Goal: Obtain resource: Download file/media

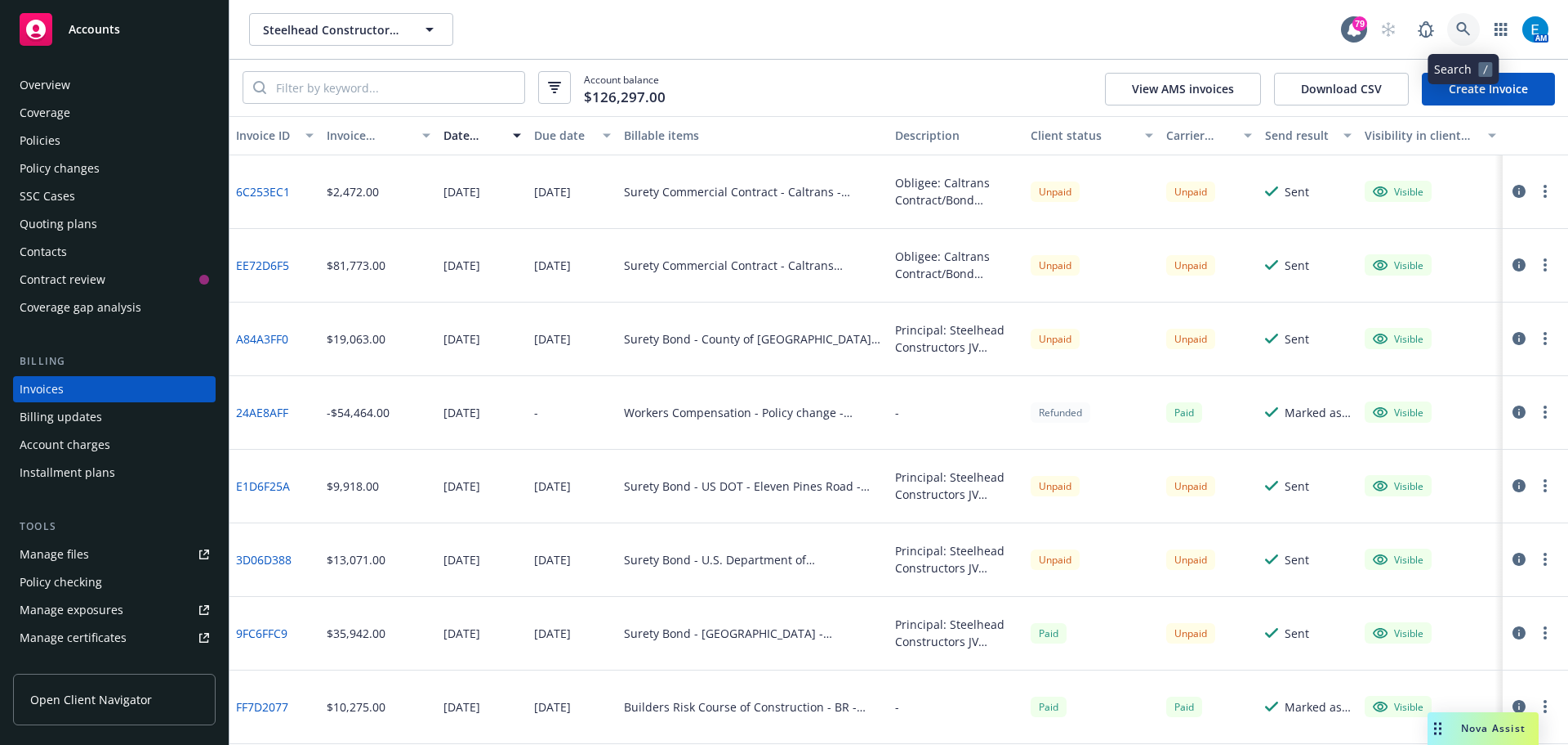
click at [1461, 28] on icon at bounding box center [1463, 29] width 15 height 15
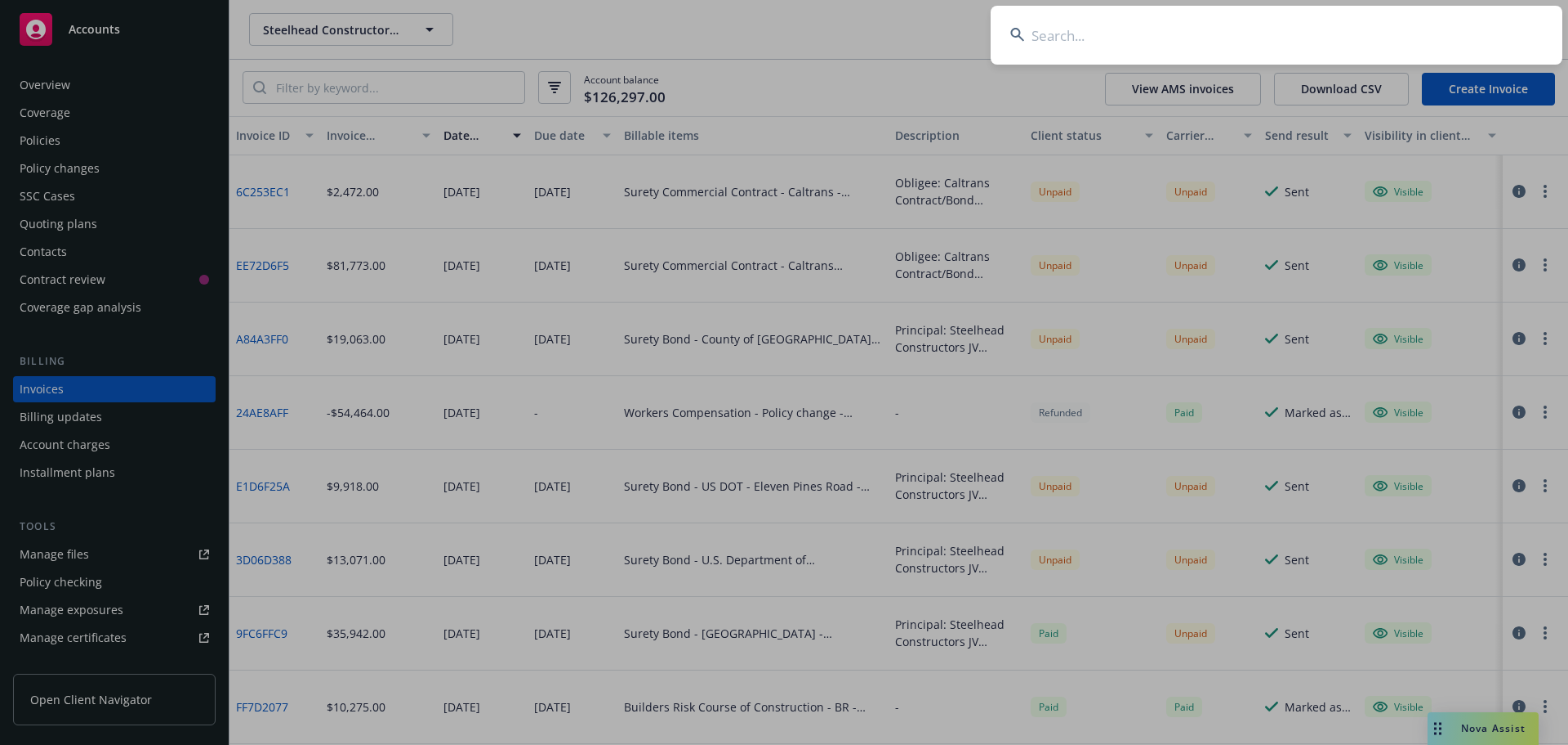
click at [1299, 30] on input at bounding box center [1277, 35] width 571 height 59
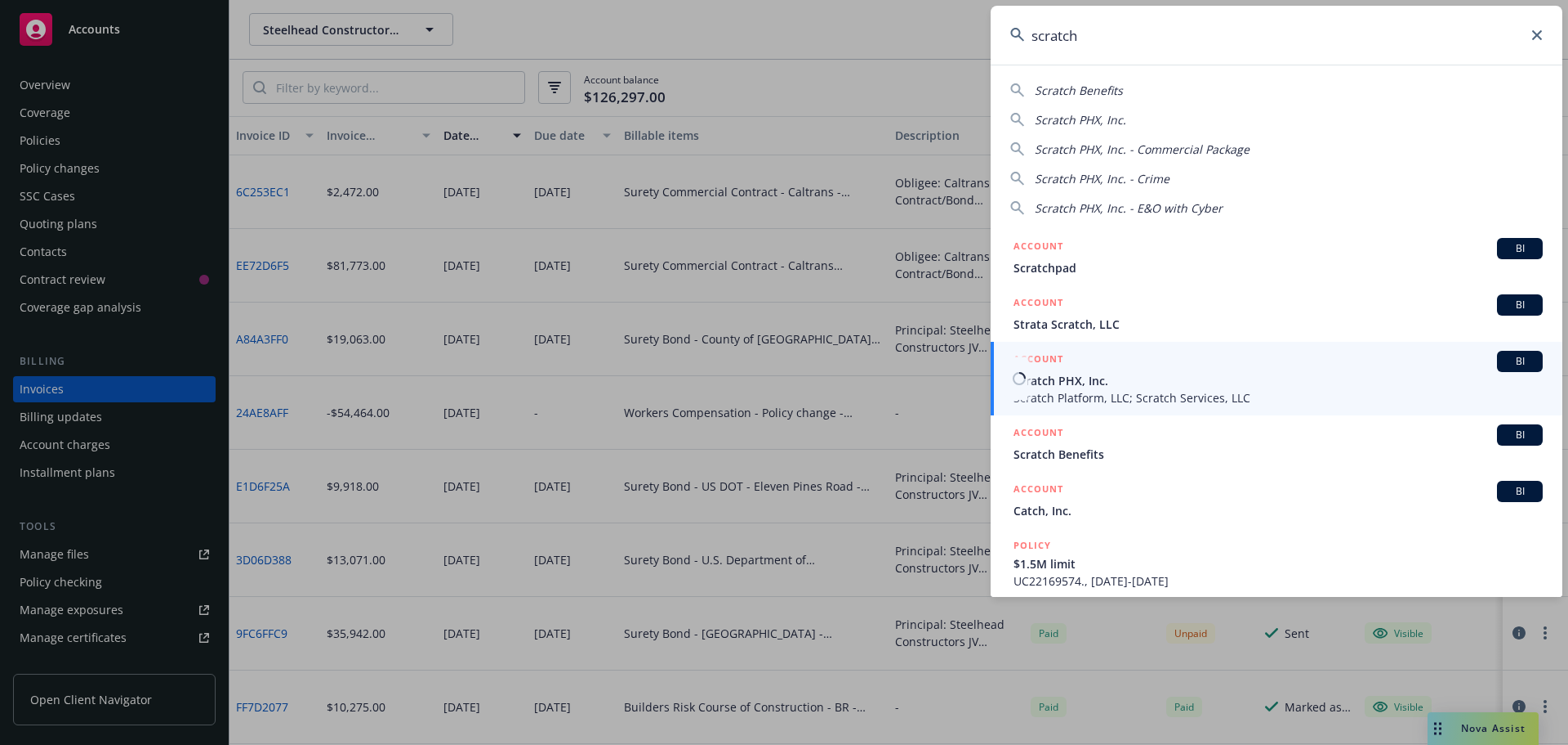
type input "scratch"
click at [1057, 377] on span "Scratch PHX, Inc." at bounding box center [1278, 380] width 529 height 17
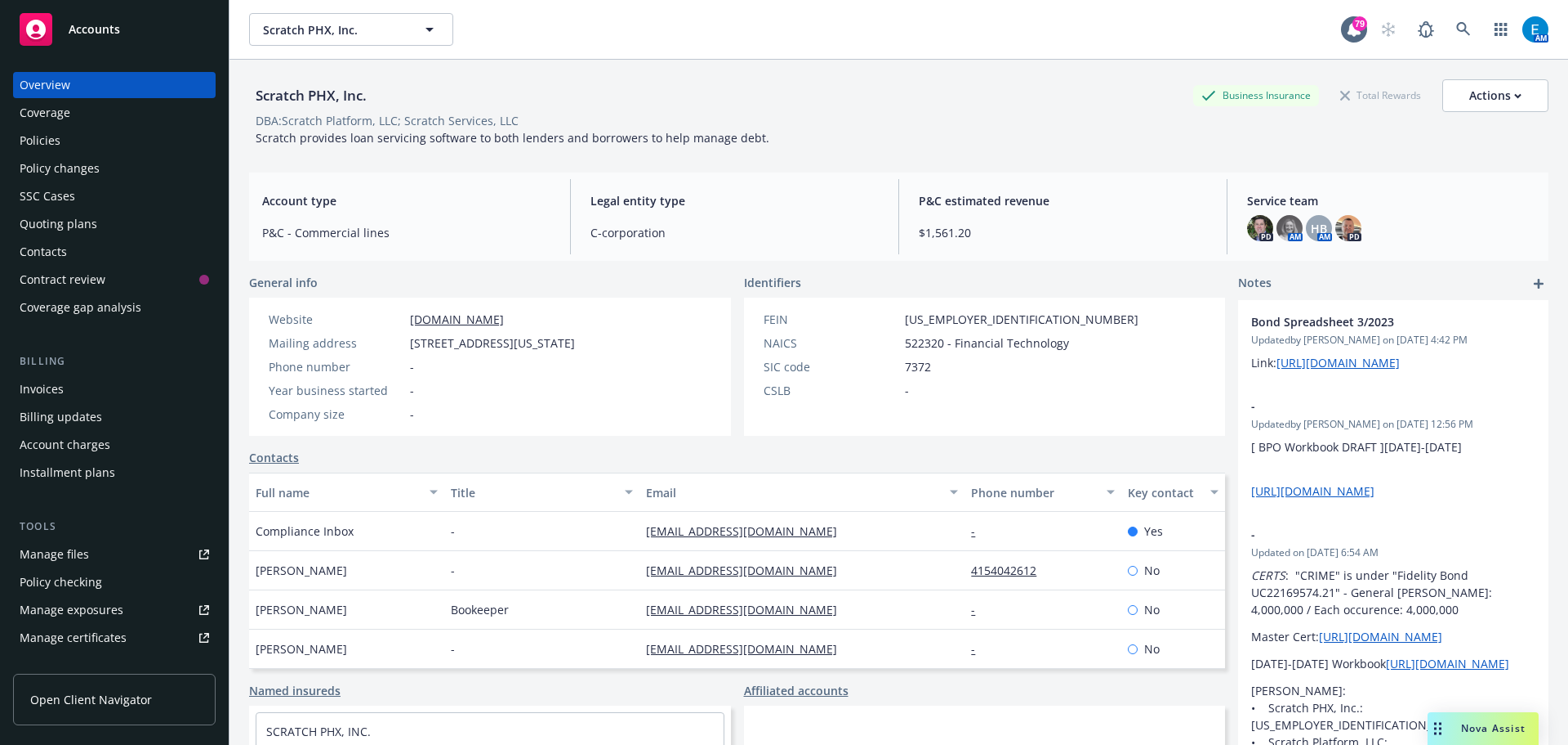
click at [54, 384] on div "Invoices" at bounding box center [42, 388] width 44 height 26
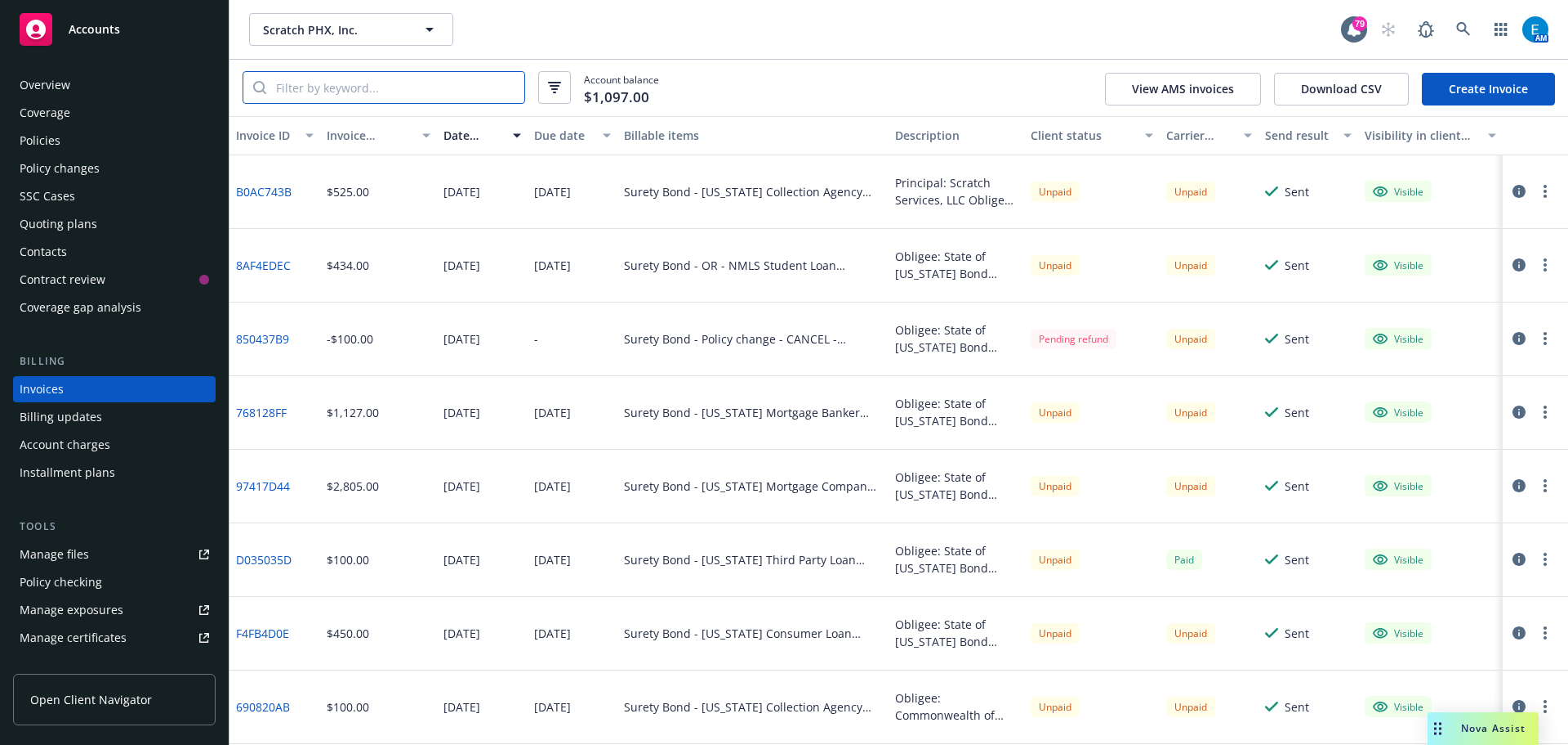
click at [422, 83] on input "search" at bounding box center [395, 87] width 258 height 31
paste input "0D880E3E"
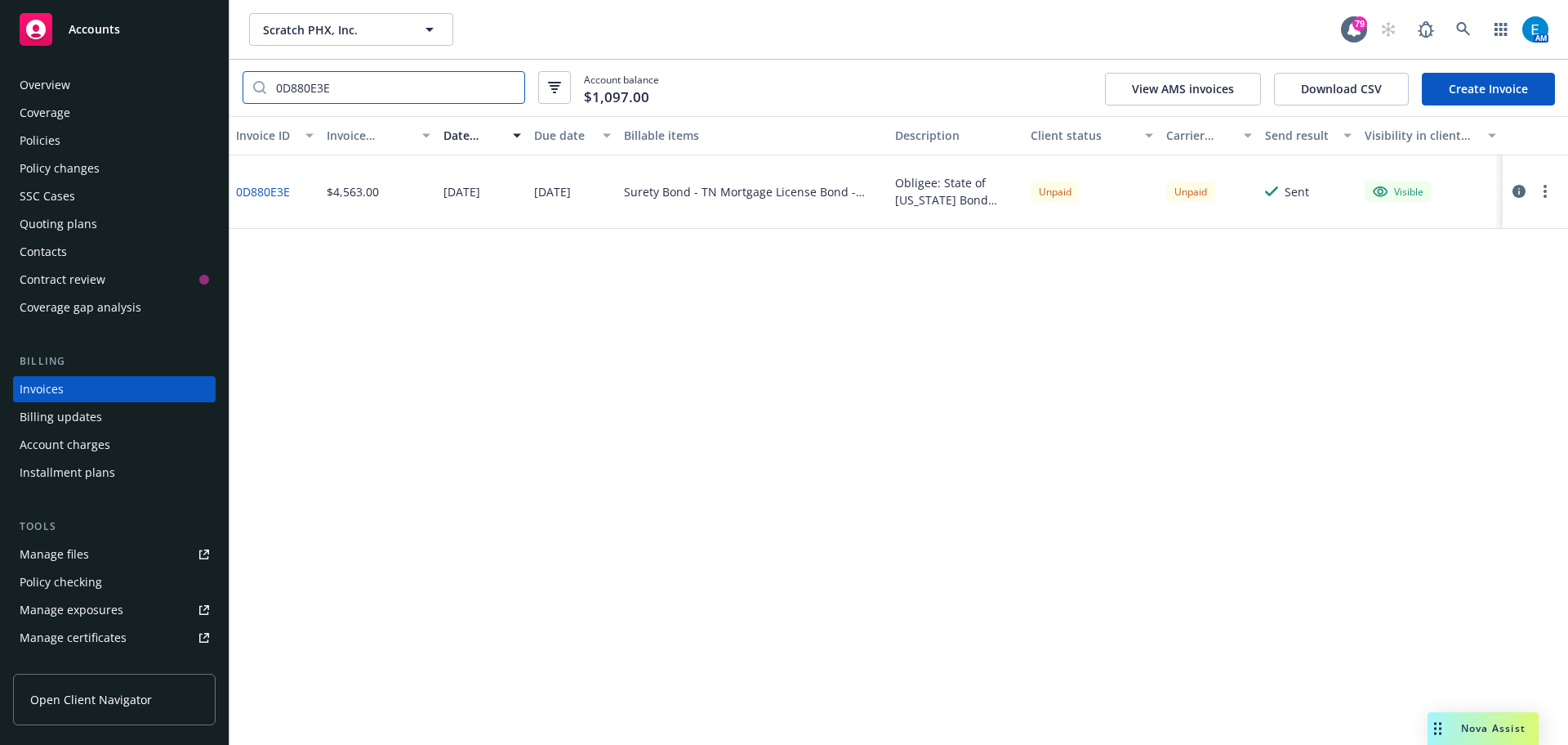
type input "0D880E3E"
click at [508, 89] on input "0D880E3E" at bounding box center [395, 87] width 258 height 31
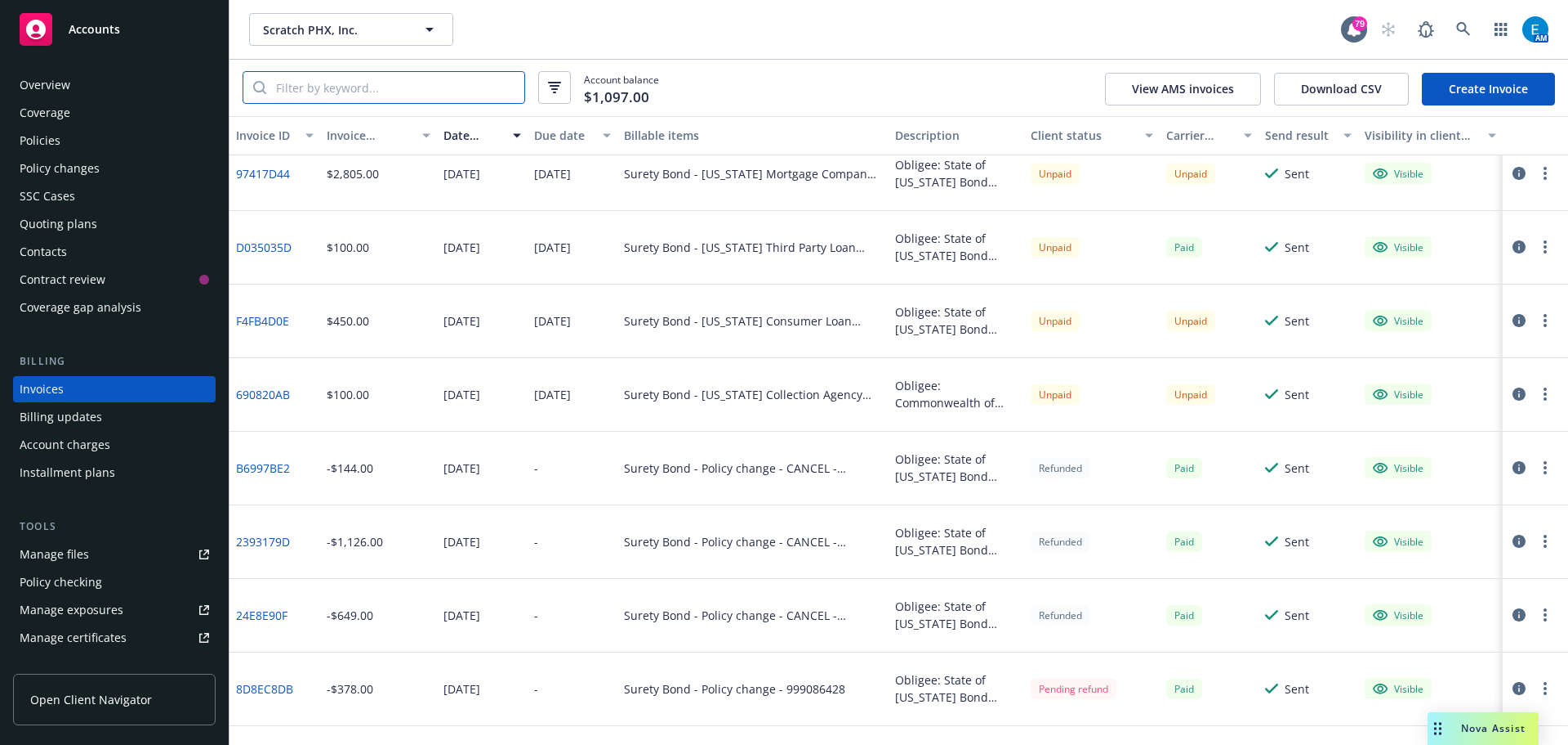
scroll to position [327, 0]
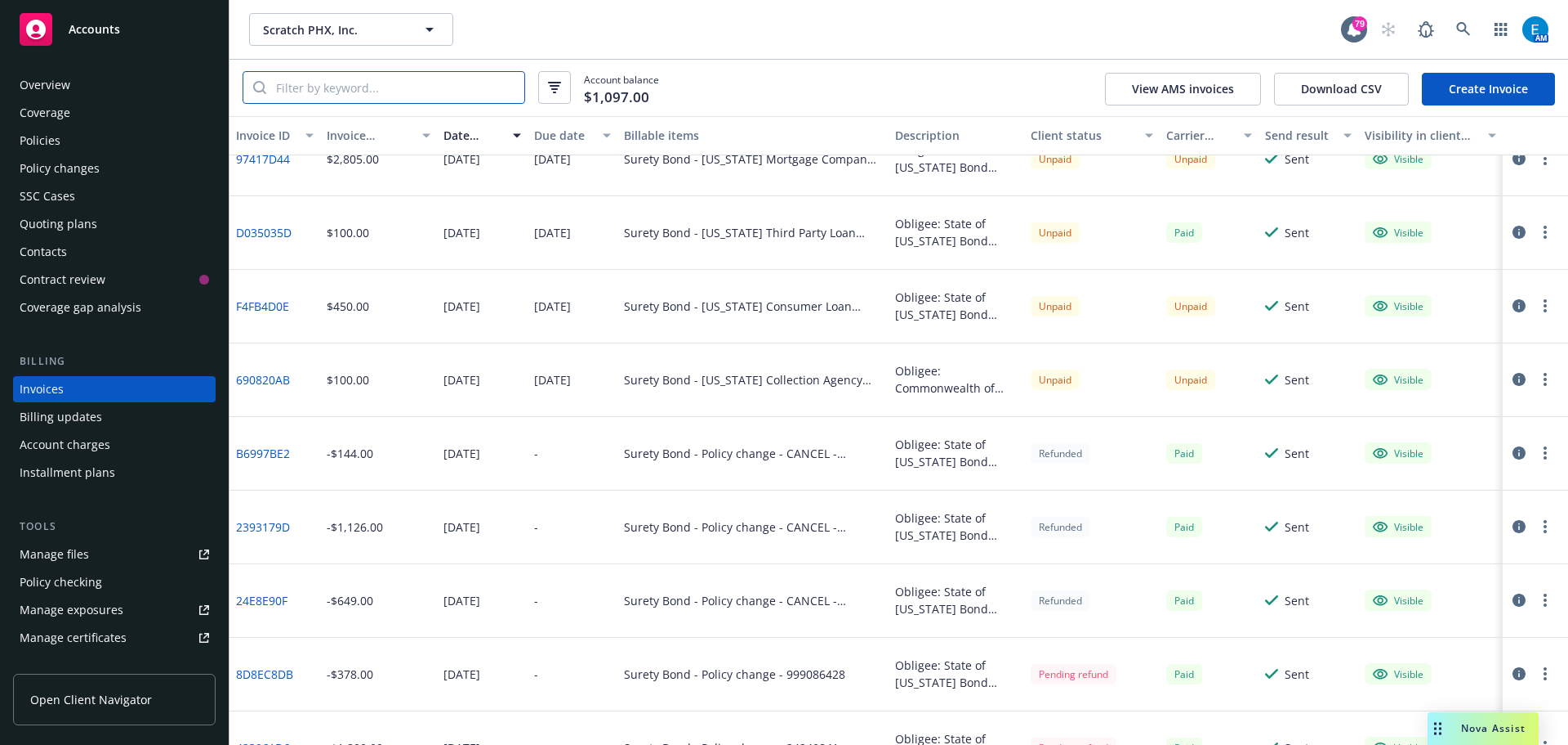
click at [354, 93] on input "search" at bounding box center [395, 87] width 258 height 31
click at [335, 85] on input "search" at bounding box center [395, 87] width 258 height 31
paste input "0D880E3E"
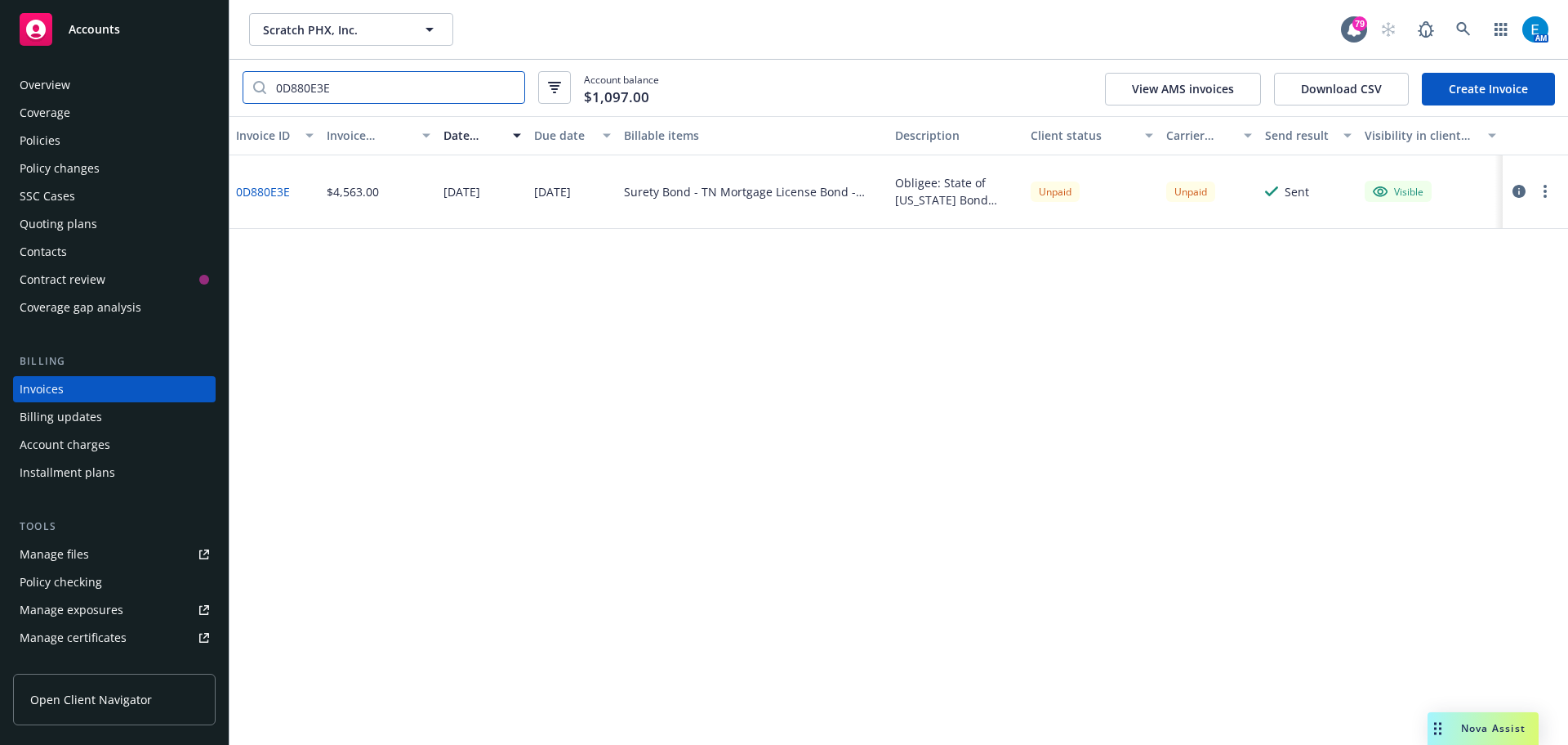
scroll to position [0, 0]
type input "0D880E3E"
click at [254, 193] on link "0D880E3E" at bounding box center [263, 191] width 54 height 17
click at [511, 86] on input "0D880E3E" at bounding box center [395, 87] width 258 height 31
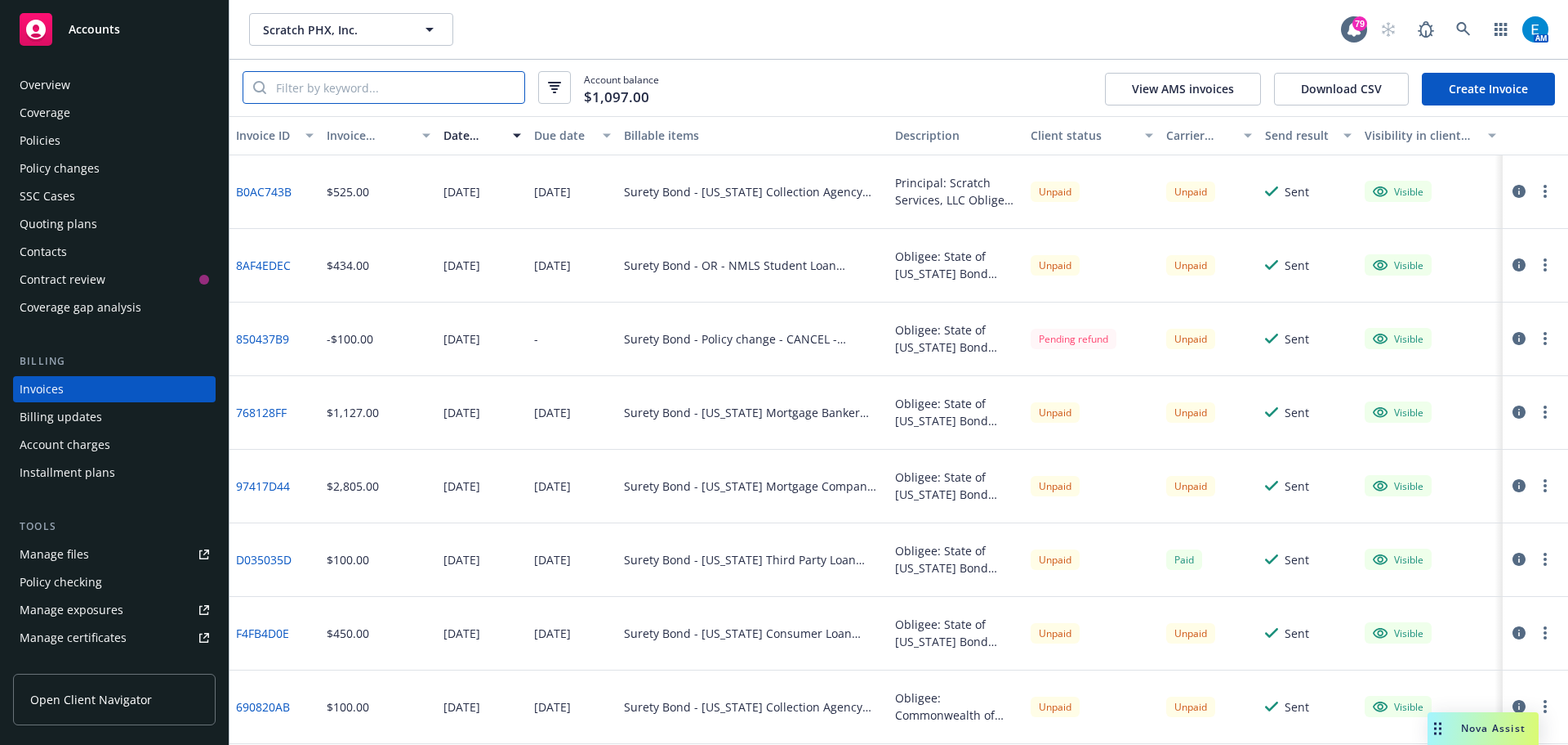
click at [317, 88] on input "search" at bounding box center [395, 87] width 258 height 31
paste input "0A8B811F"
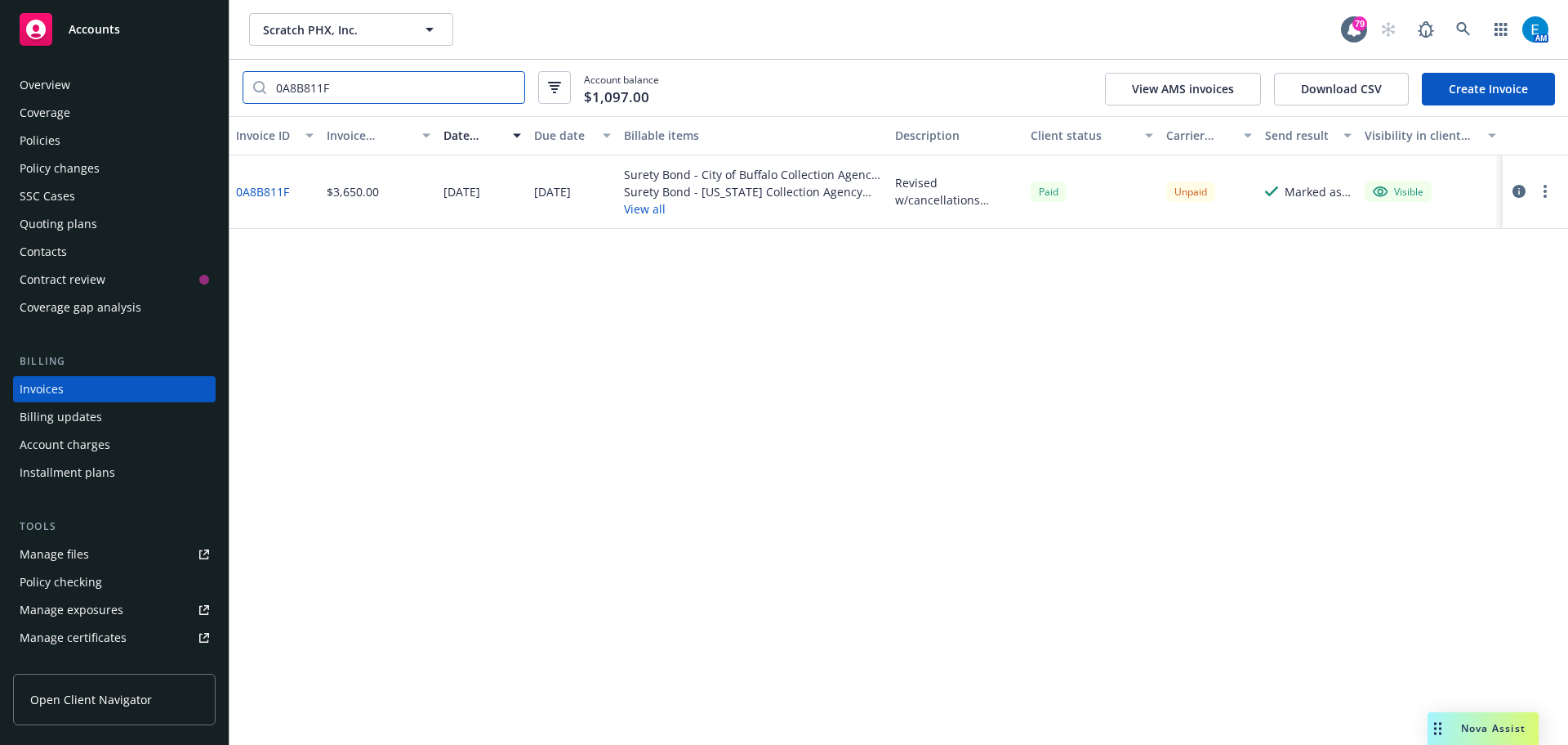
type input "0A8B811F"
click at [272, 194] on link "0A8B811F" at bounding box center [263, 191] width 53 height 17
click at [248, 184] on link "0A8B811F" at bounding box center [263, 191] width 53 height 17
click at [56, 559] on div "Manage files" at bounding box center [54, 553] width 69 height 26
click at [508, 87] on input "0A8B811F" at bounding box center [395, 87] width 258 height 31
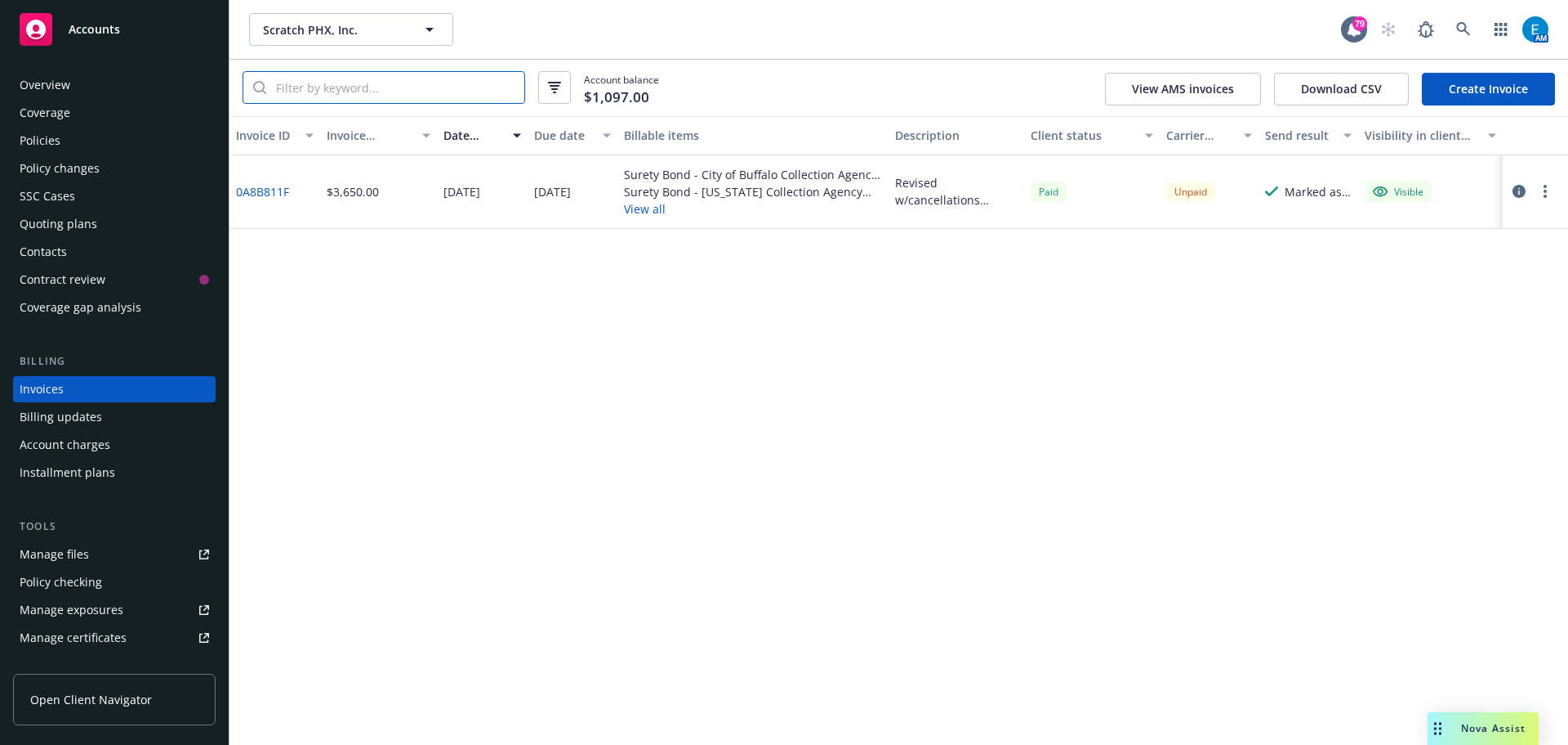
click at [382, 89] on input "search" at bounding box center [395, 87] width 258 height 31
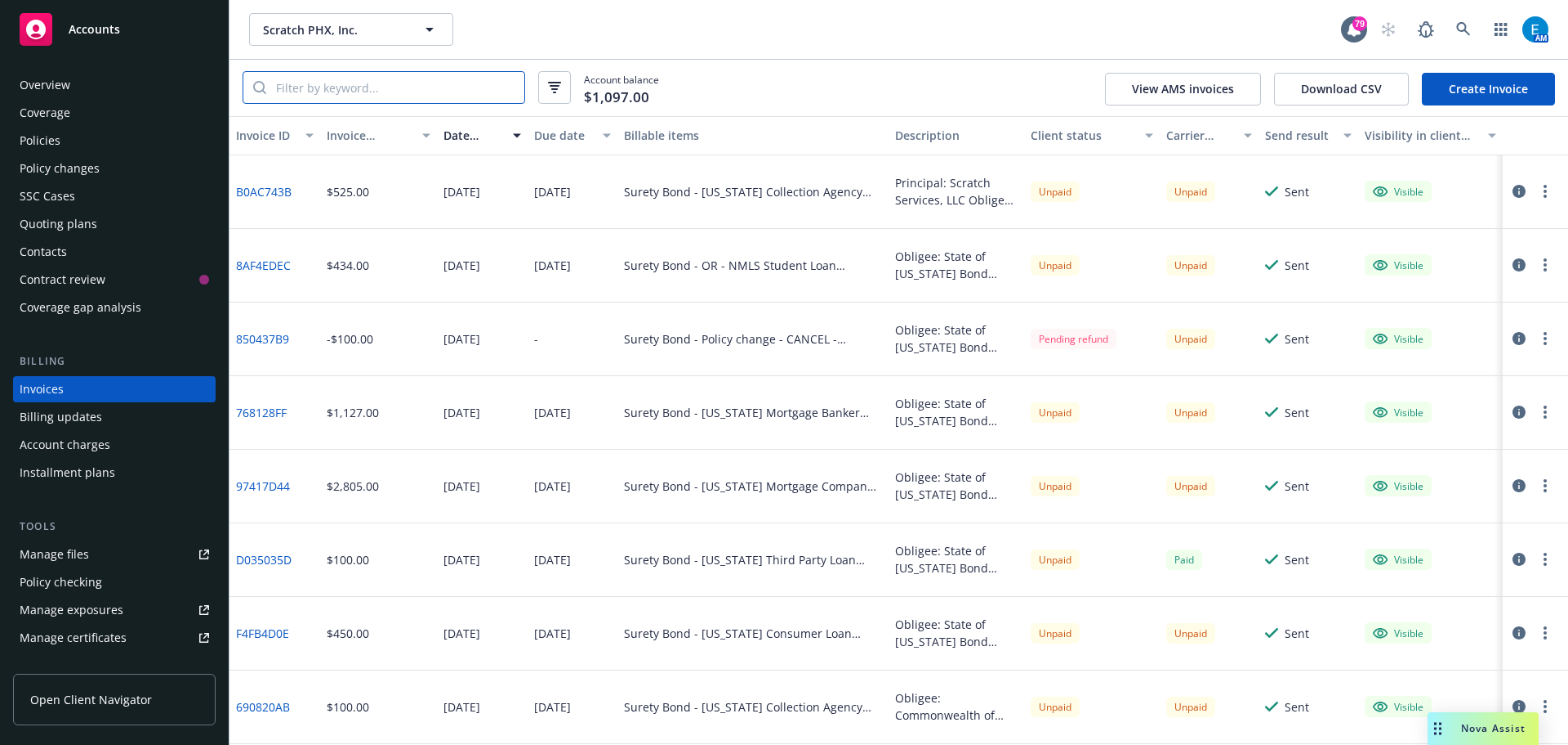
paste input "690820AB"
type input "690820AB"
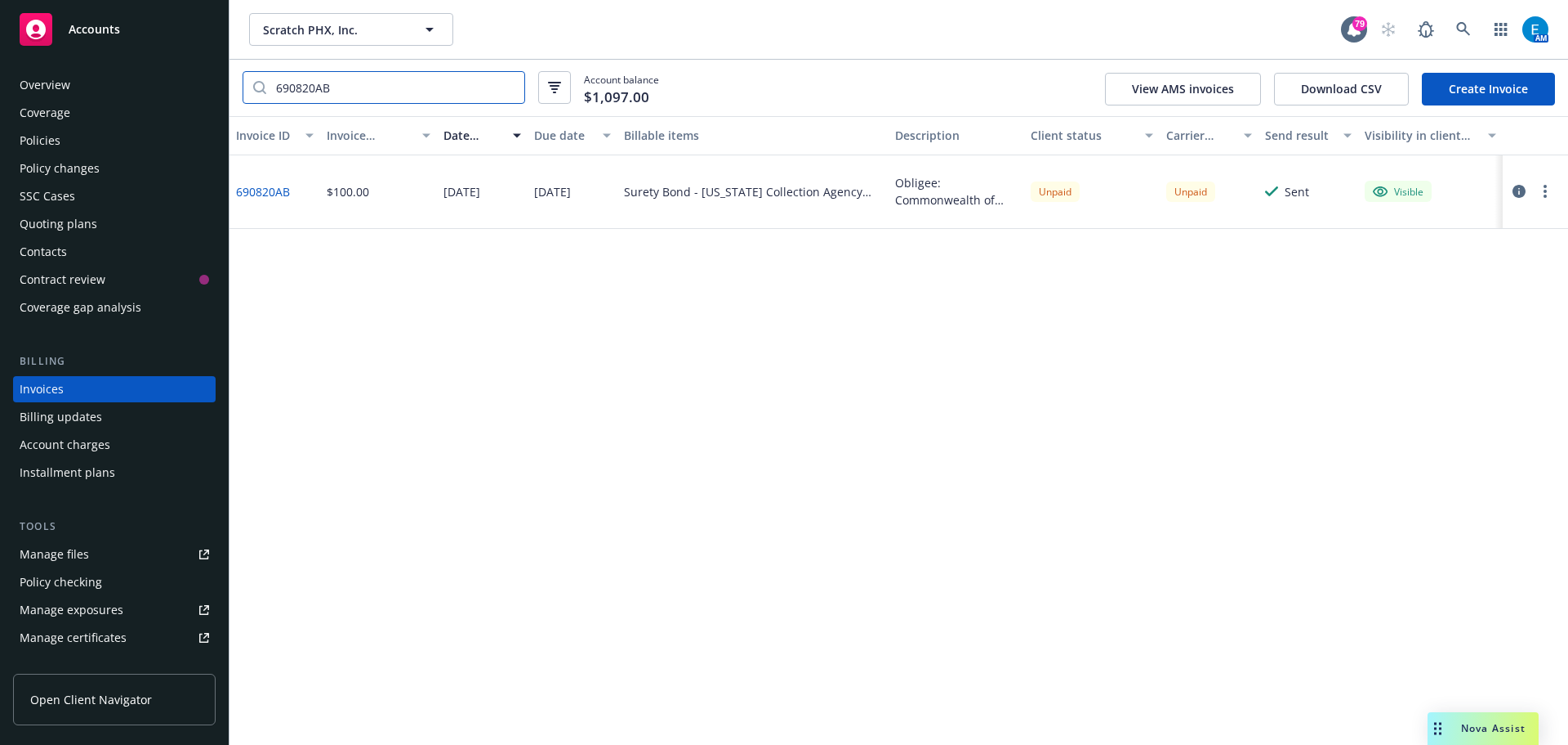
click at [509, 87] on input "690820AB" at bounding box center [395, 87] width 258 height 31
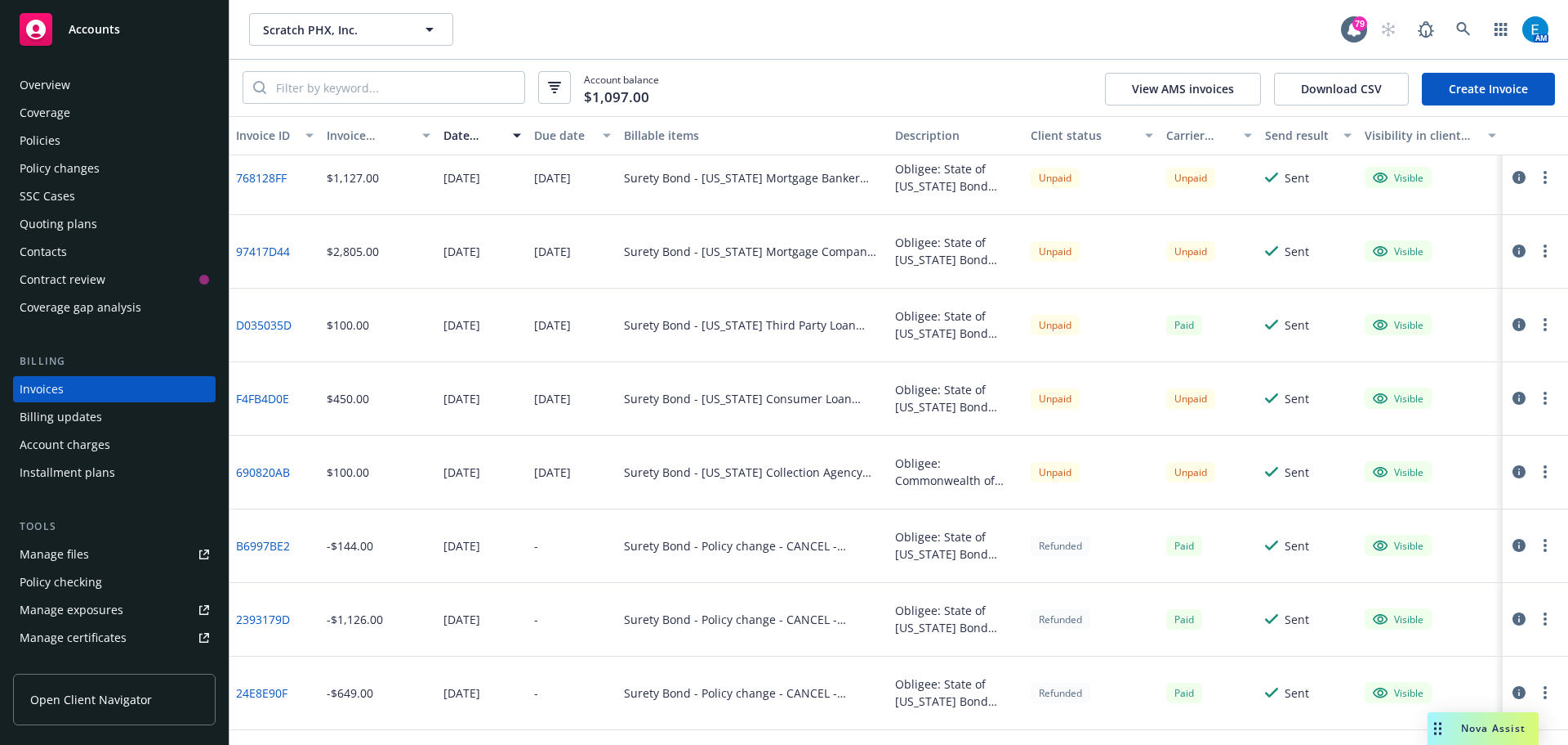
scroll to position [327, 0]
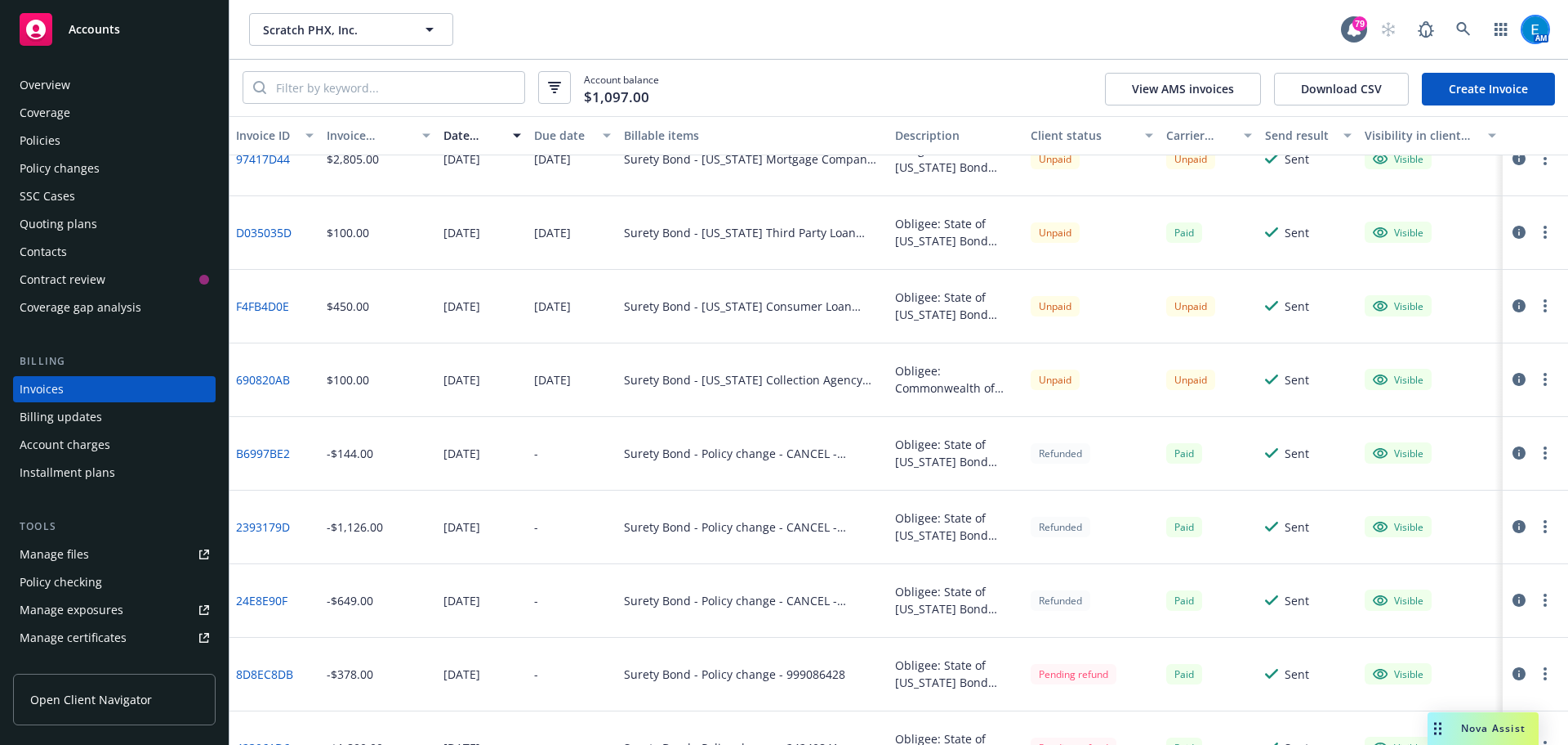
click at [1534, 34] on img at bounding box center [1535, 28] width 26 height 26
click at [1431, 71] on link "Log out" at bounding box center [1467, 73] width 163 height 33
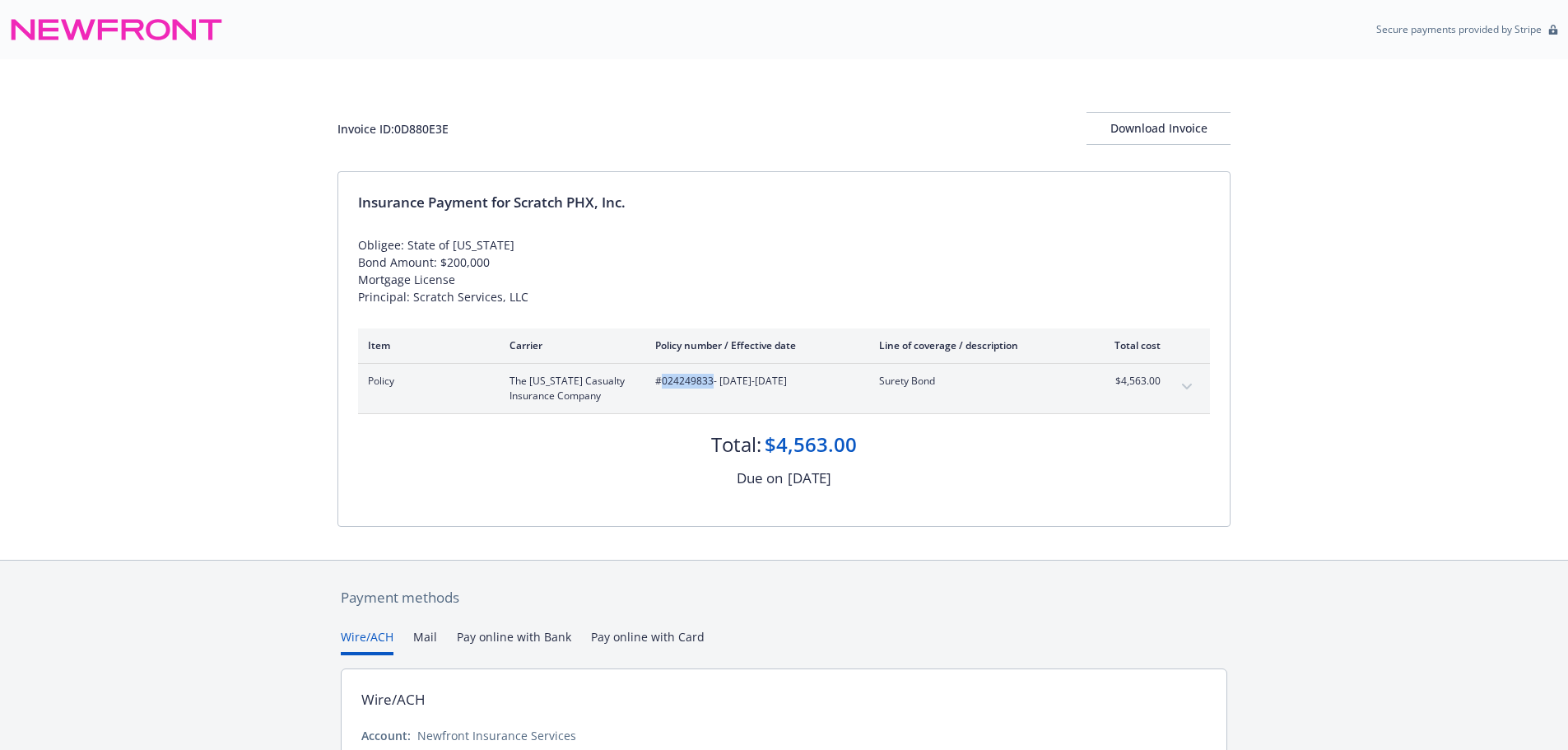
drag, startPoint x: 664, startPoint y: 383, endPoint x: 711, endPoint y: 386, distance: 47.1
click at [711, 386] on span "#024249833 - [DATE]-[DATE]" at bounding box center [754, 381] width 198 height 15
copy span "024249833"
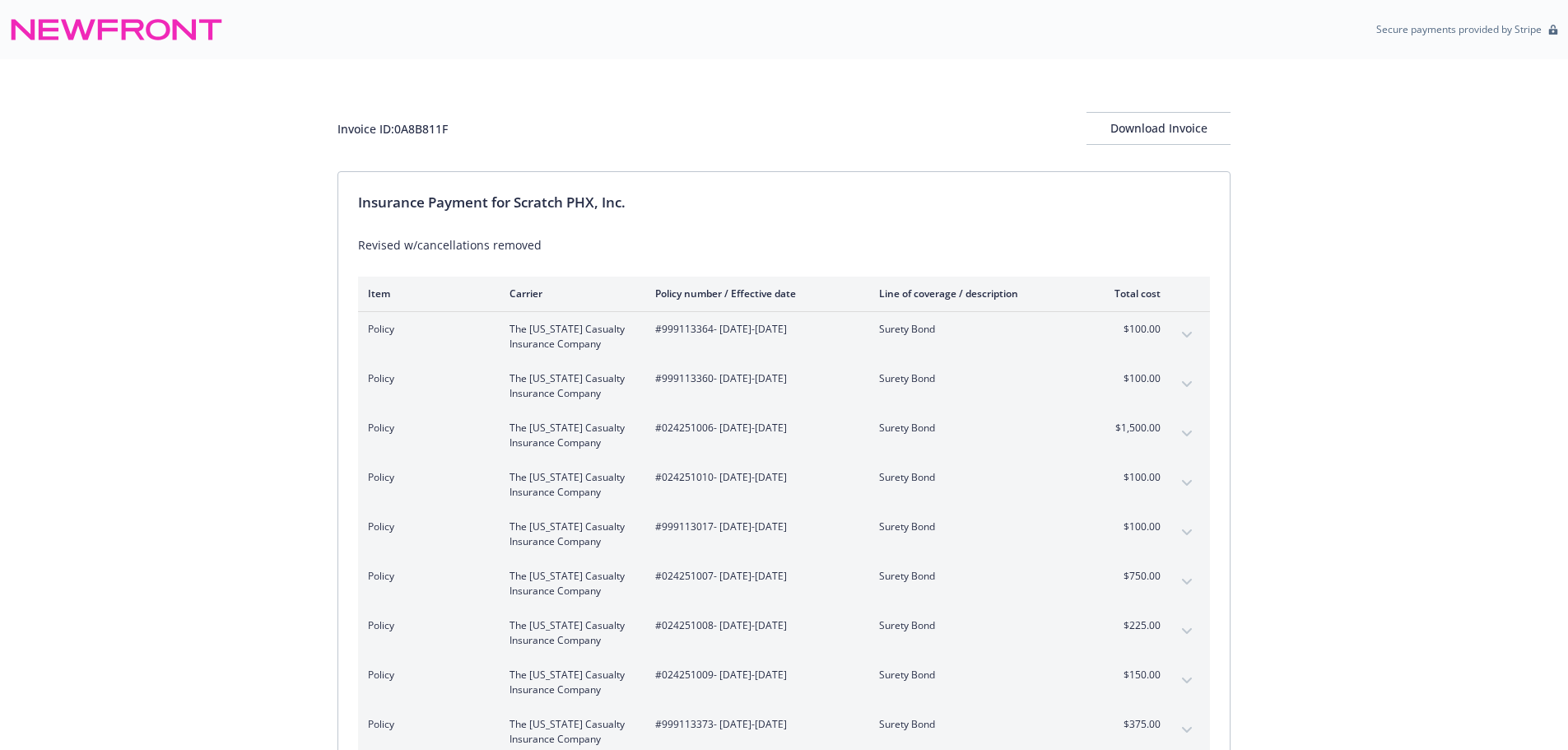
click at [1187, 482] on icon "expand content" at bounding box center [1187, 483] width 10 height 6
click at [1187, 482] on icon "collapse content" at bounding box center [1187, 484] width 10 height 5
click at [1152, 133] on div "Download Invoice" at bounding box center [1158, 128] width 144 height 31
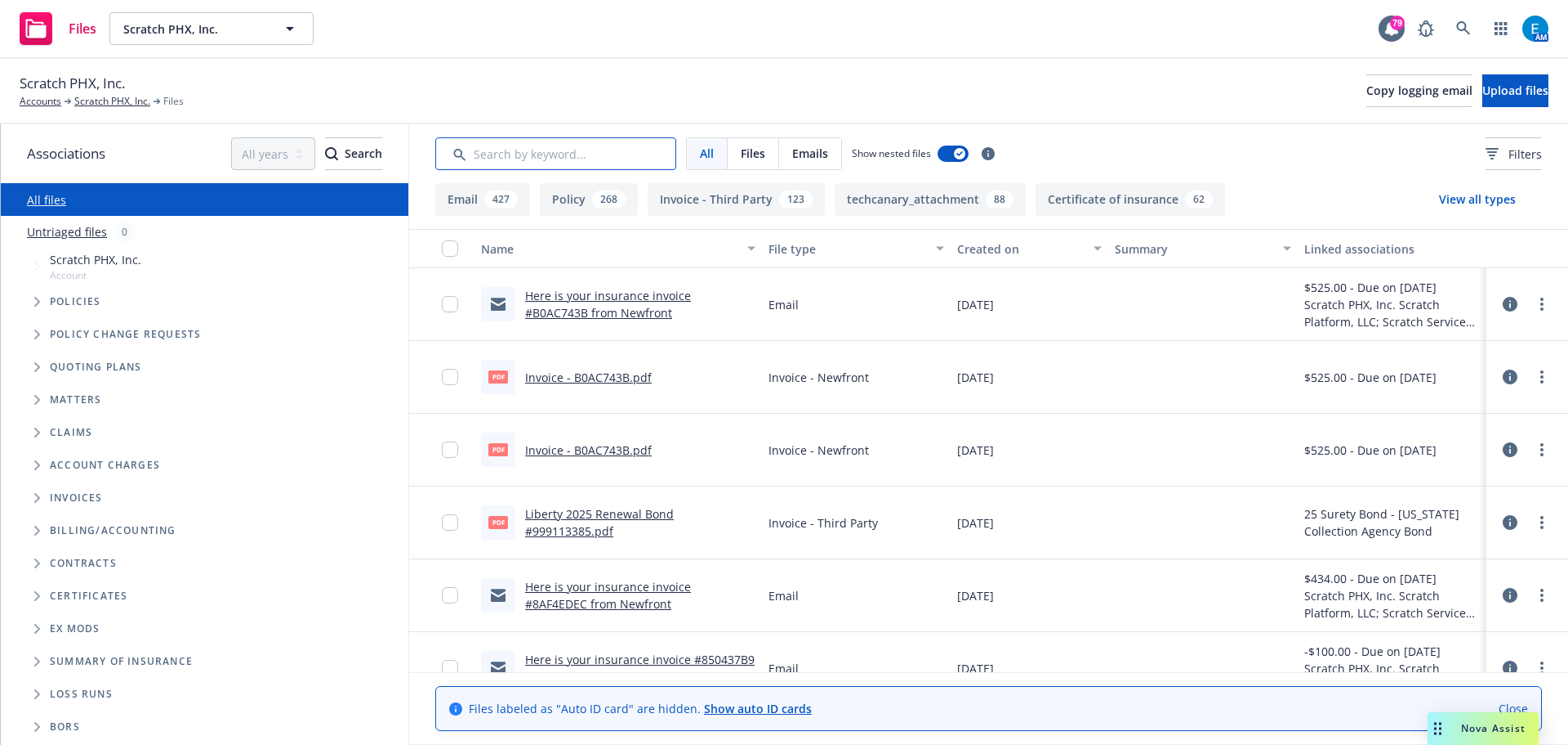
click at [541, 158] on input "Search by keyword..." at bounding box center [556, 154] width 241 height 33
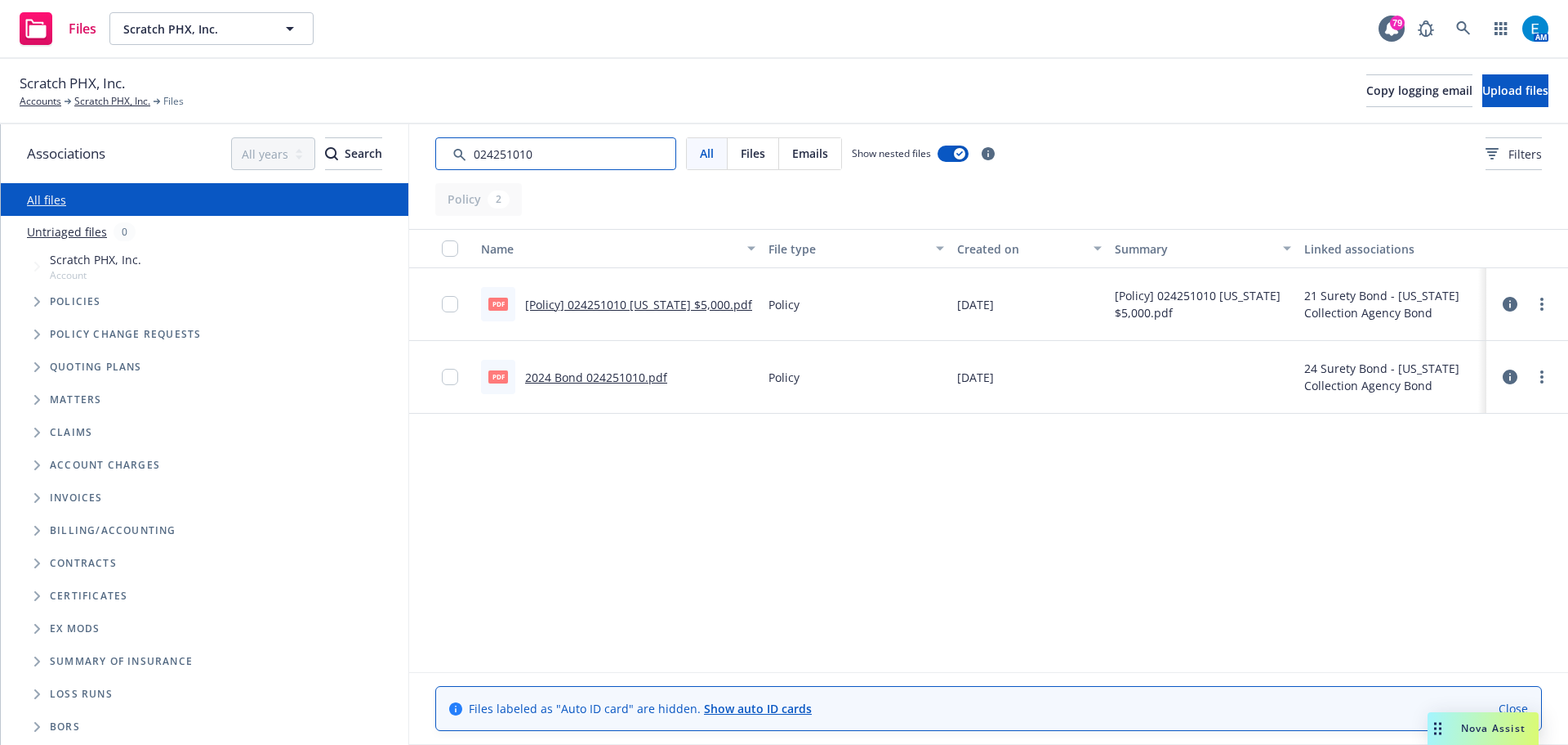
type input "024251010"
click at [594, 379] on link "2024 Bond 024251010.pdf" at bounding box center [596, 376] width 142 height 15
click at [611, 309] on link "[Policy] 024251010 [US_STATE] $5,000.pdf" at bounding box center [639, 304] width 227 height 15
